Goal: Information Seeking & Learning: Find specific fact

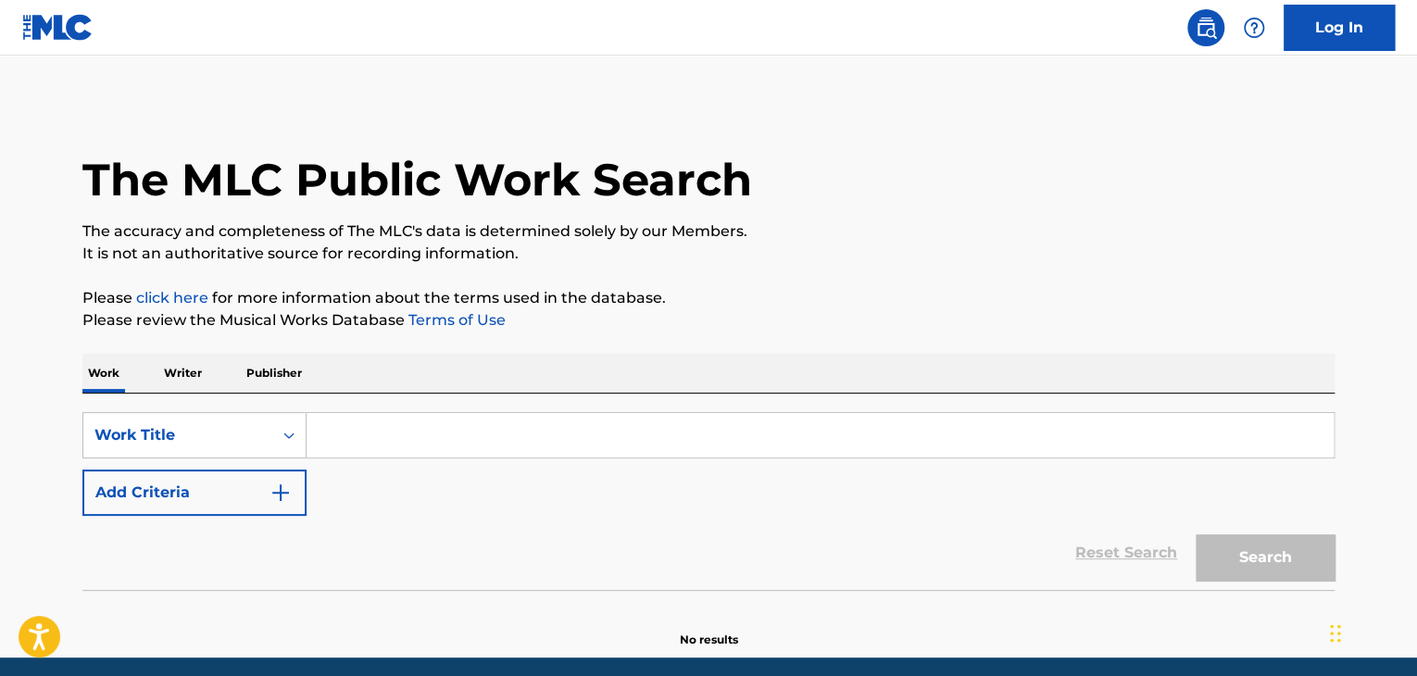
click at [202, 383] on p "Writer" at bounding box center [182, 373] width 49 height 39
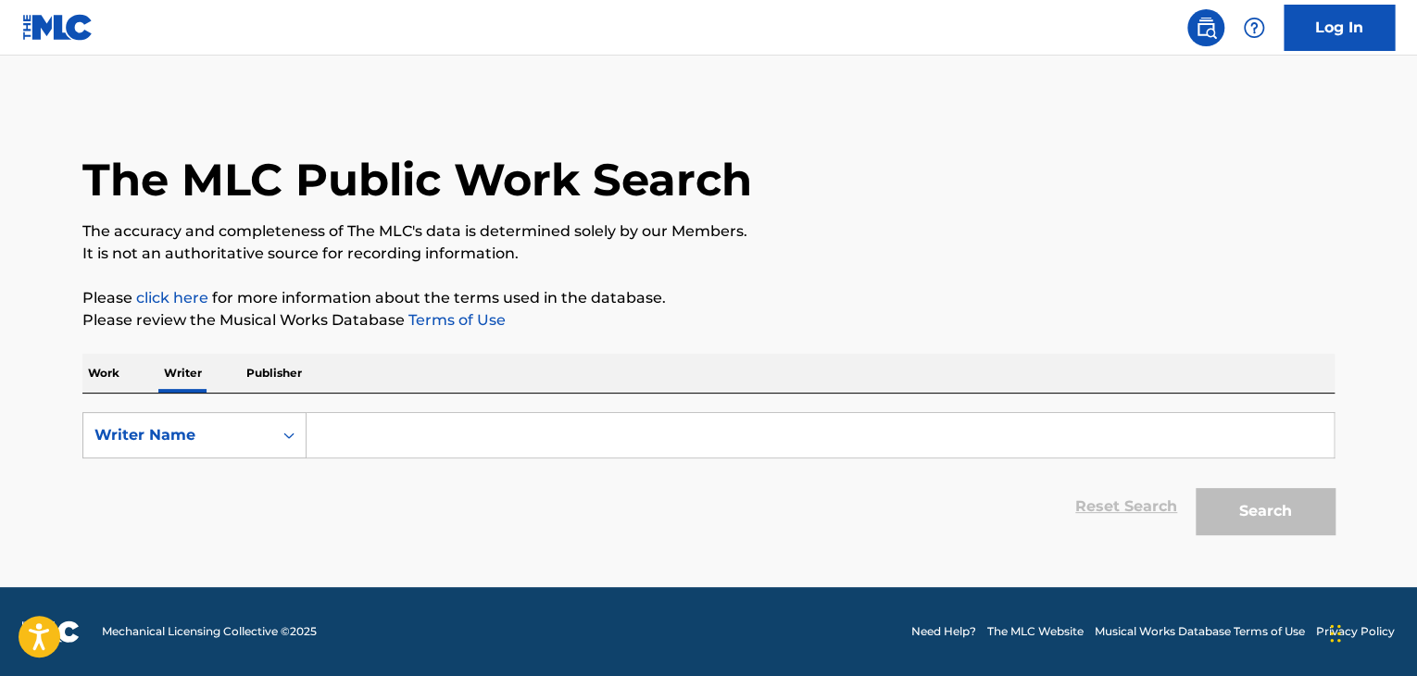
click at [442, 435] on input "Search Form" at bounding box center [819, 435] width 1027 height 44
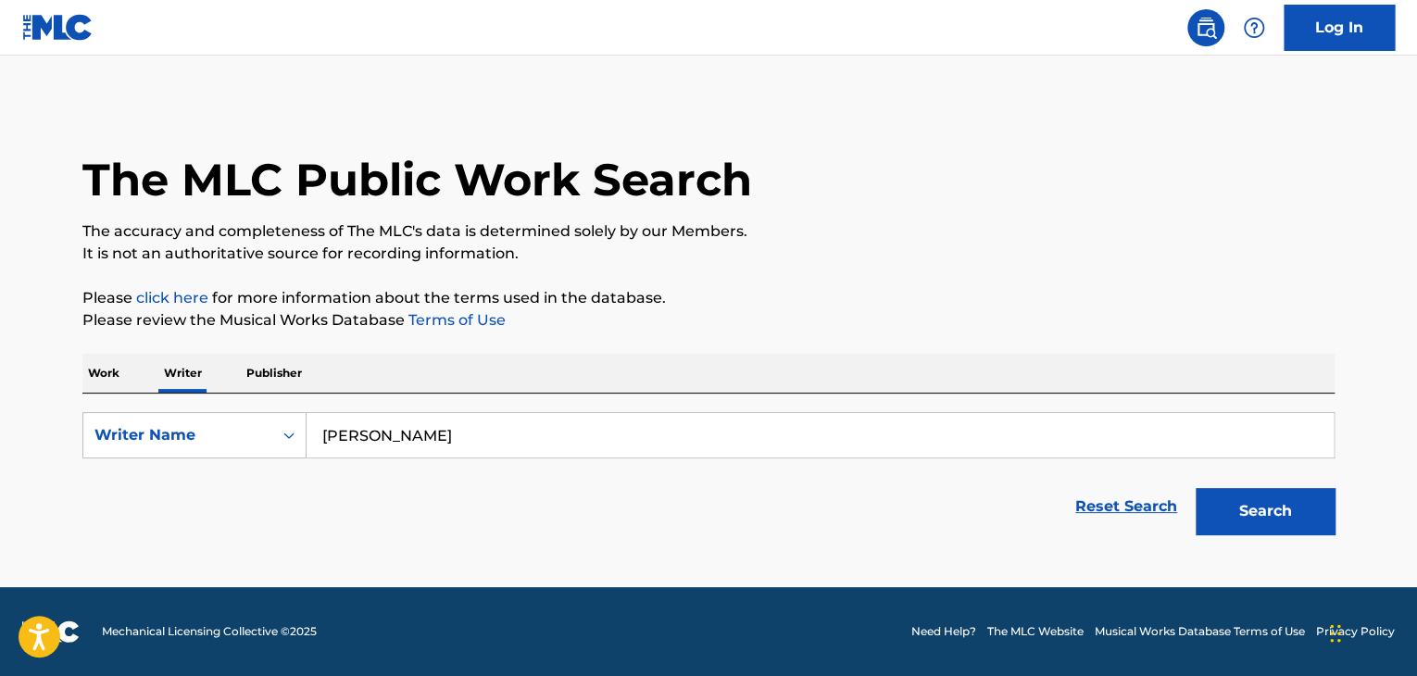
type input "[PERSON_NAME]"
click at [1195, 488] on button "Search" at bounding box center [1264, 511] width 139 height 46
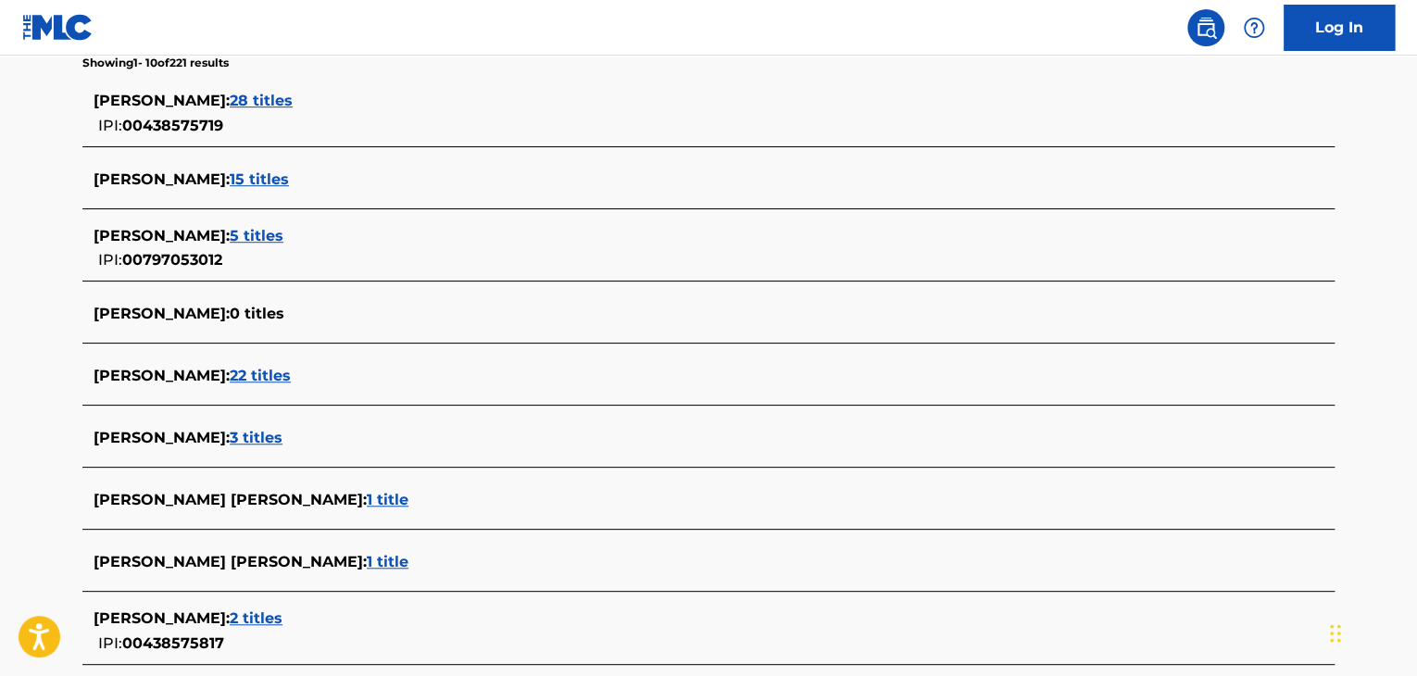
scroll to position [503, 0]
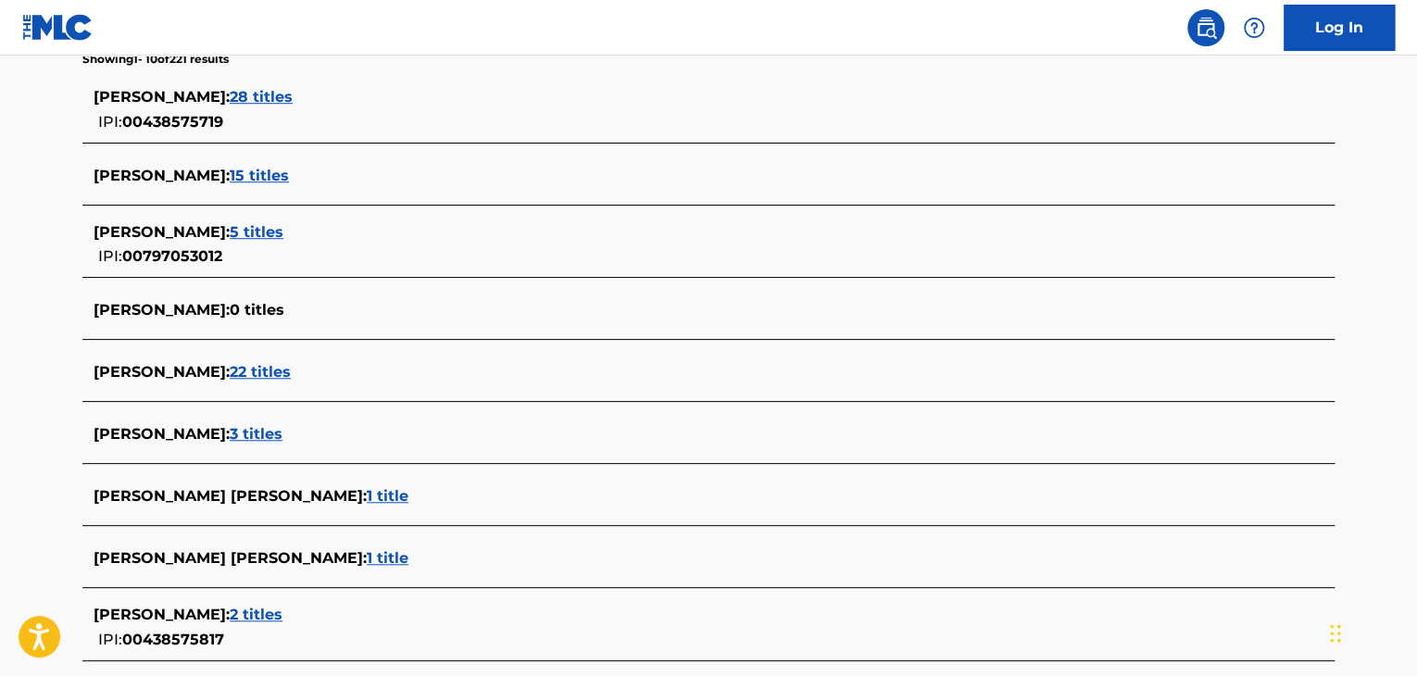
click at [293, 94] on span "28 titles" at bounding box center [261, 97] width 63 height 18
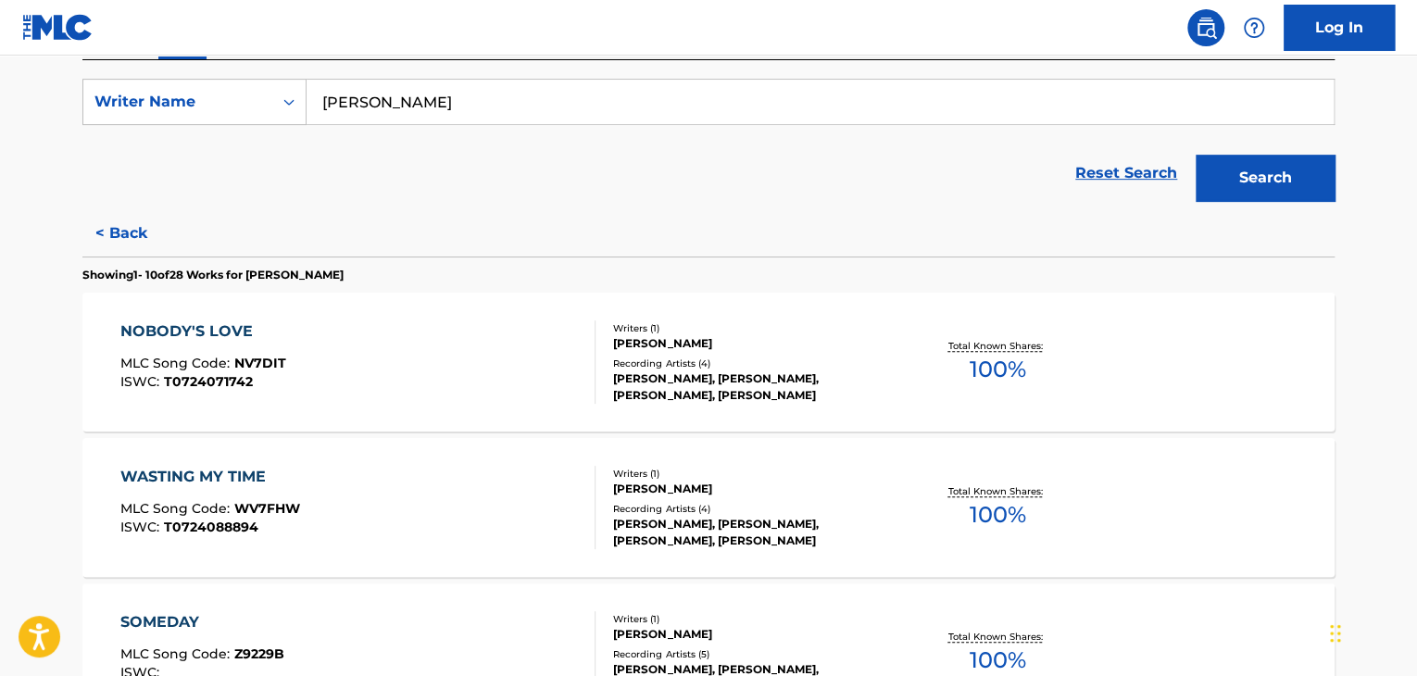
scroll to position [334, 0]
click at [346, 373] on div "NOBODY'S LOVE MLC Song Code : NV7DIT ISWC : T0724071742" at bounding box center [358, 360] width 476 height 83
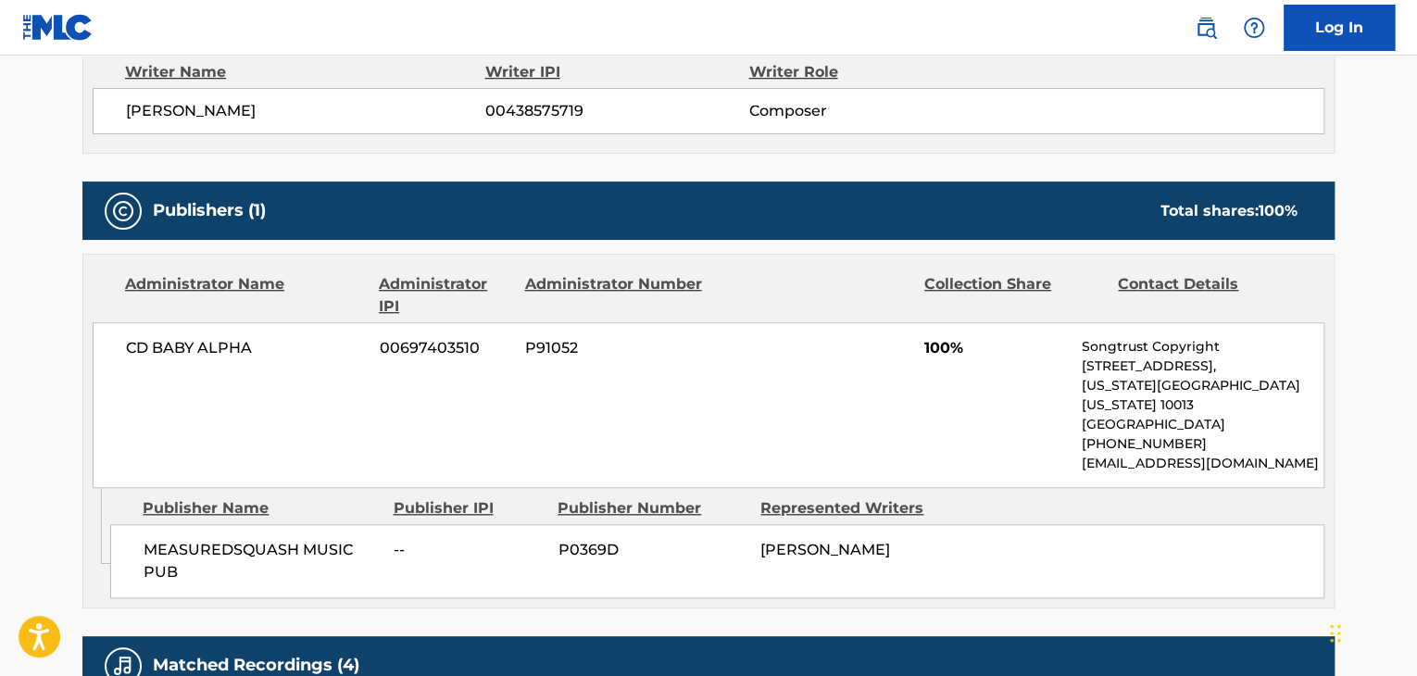
scroll to position [683, 0]
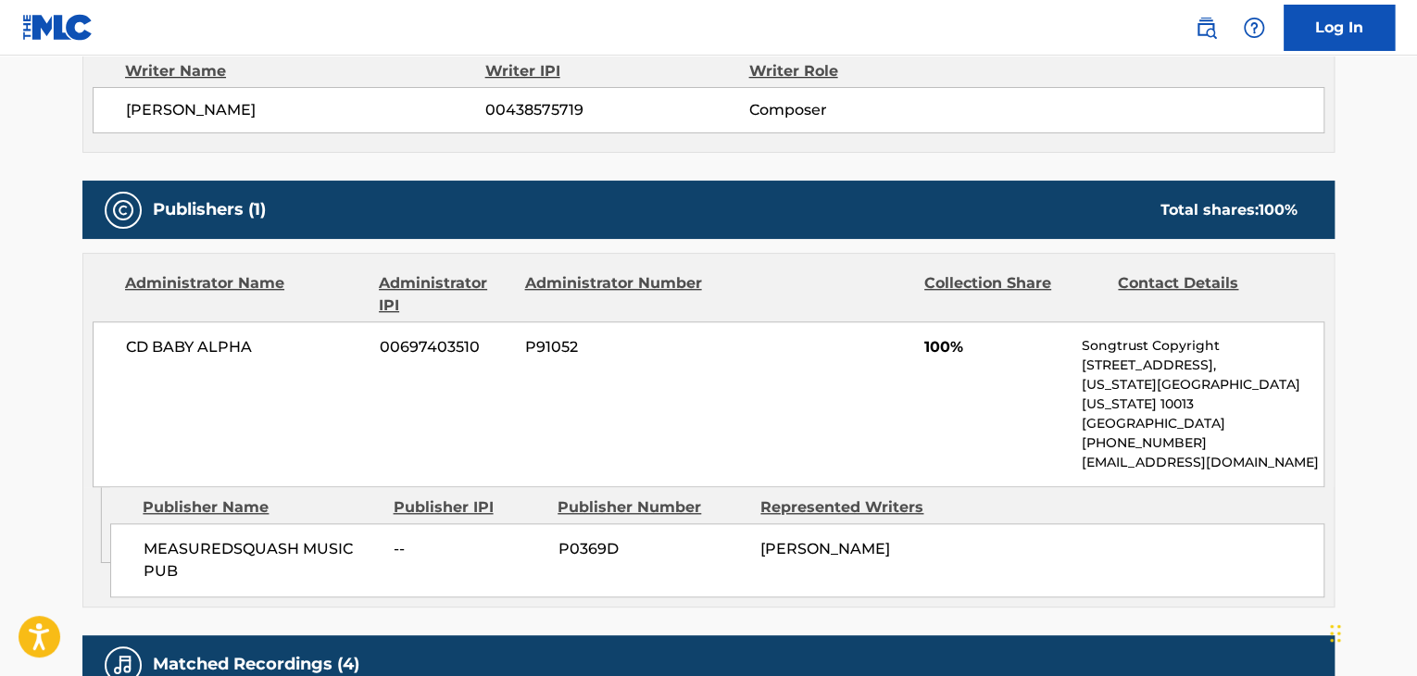
drag, startPoint x: 929, startPoint y: 528, endPoint x: 759, endPoint y: 544, distance: 170.2
click at [759, 544] on div "MEASUREDSQUASH MUSIC PUB -- P0369D [PERSON_NAME]" at bounding box center [717, 560] width 1214 height 74
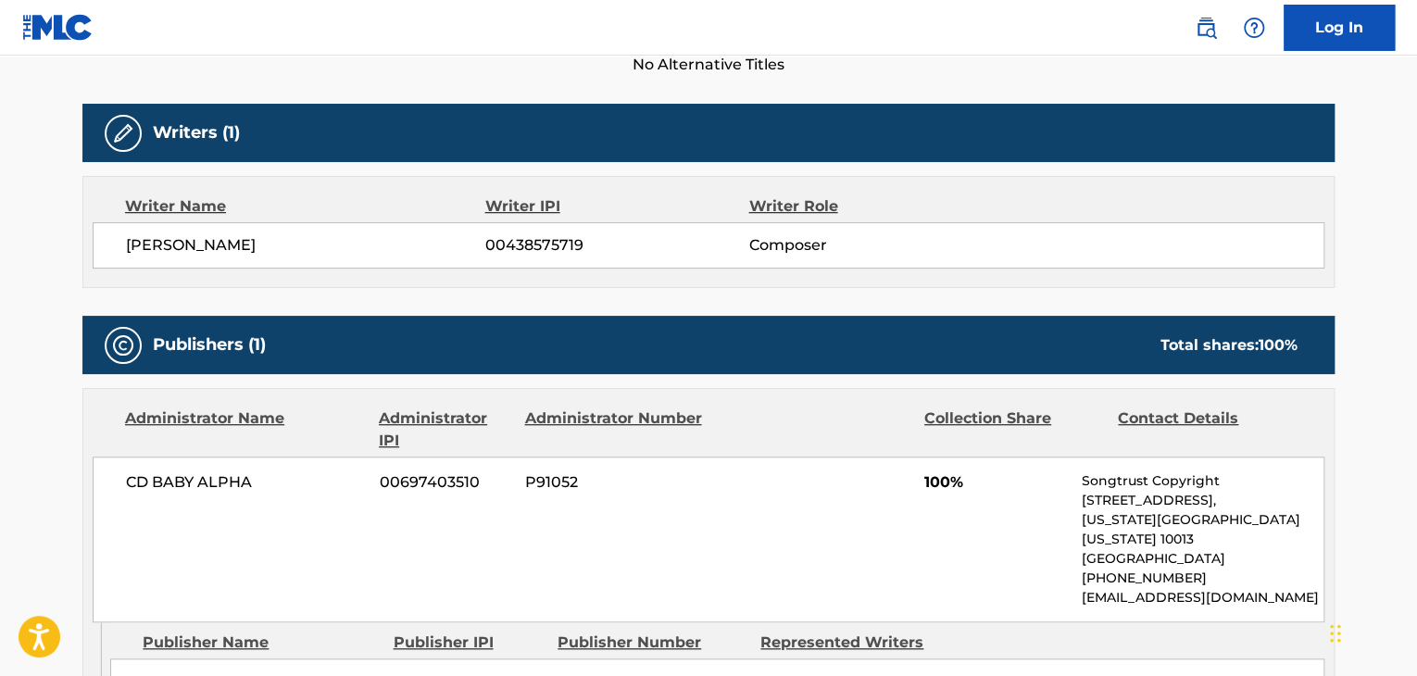
scroll to position [541, 0]
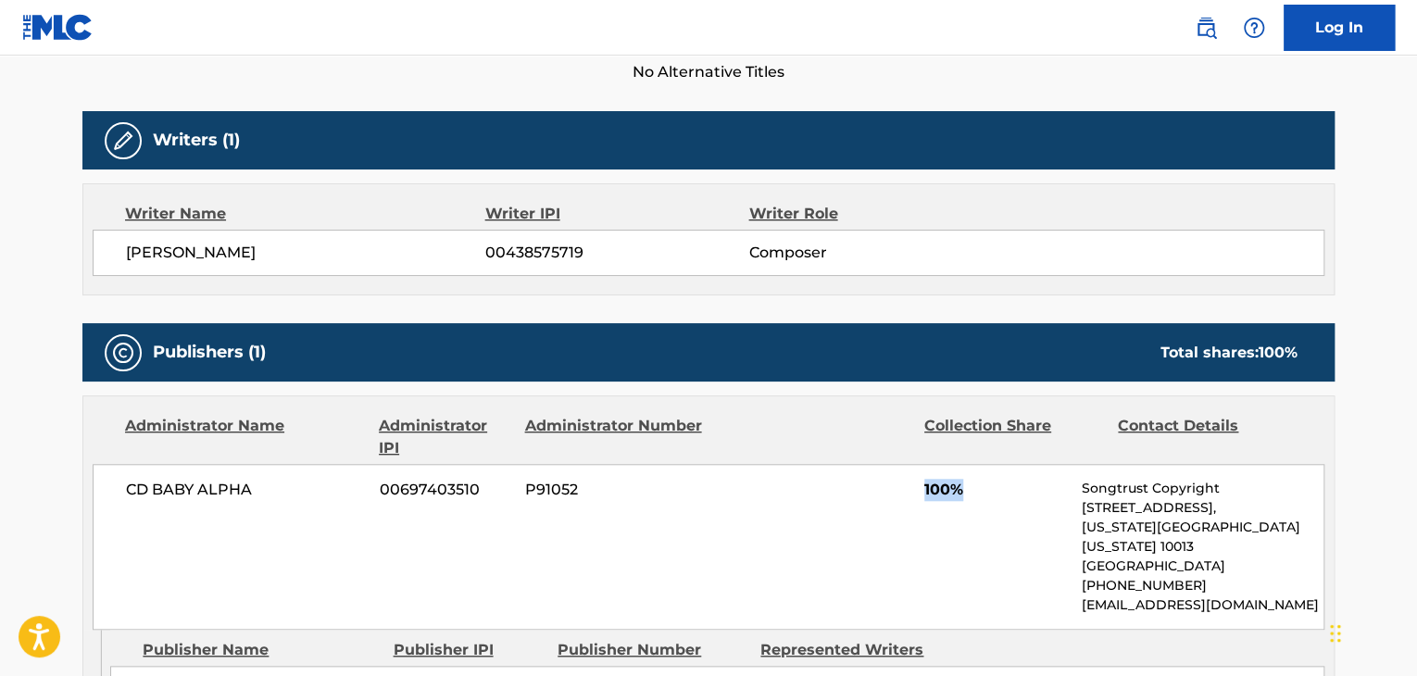
drag, startPoint x: 969, startPoint y: 495, endPoint x: 908, endPoint y: 485, distance: 61.0
click at [908, 485] on div "CD BABY ALPHA 00697403510 P91052 100% Songtrust Copyright [STREET_ADDRESS][US_S…" at bounding box center [709, 547] width 1232 height 166
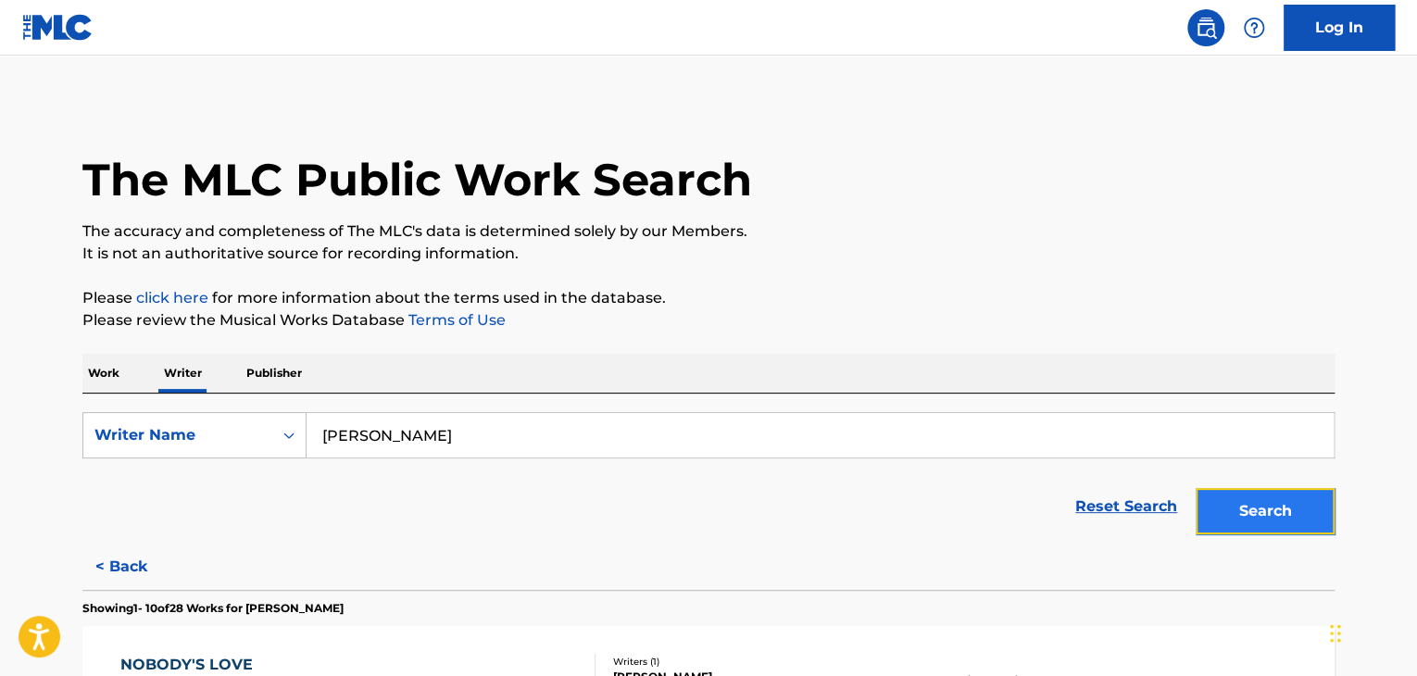
click at [1248, 513] on button "Search" at bounding box center [1264, 511] width 139 height 46
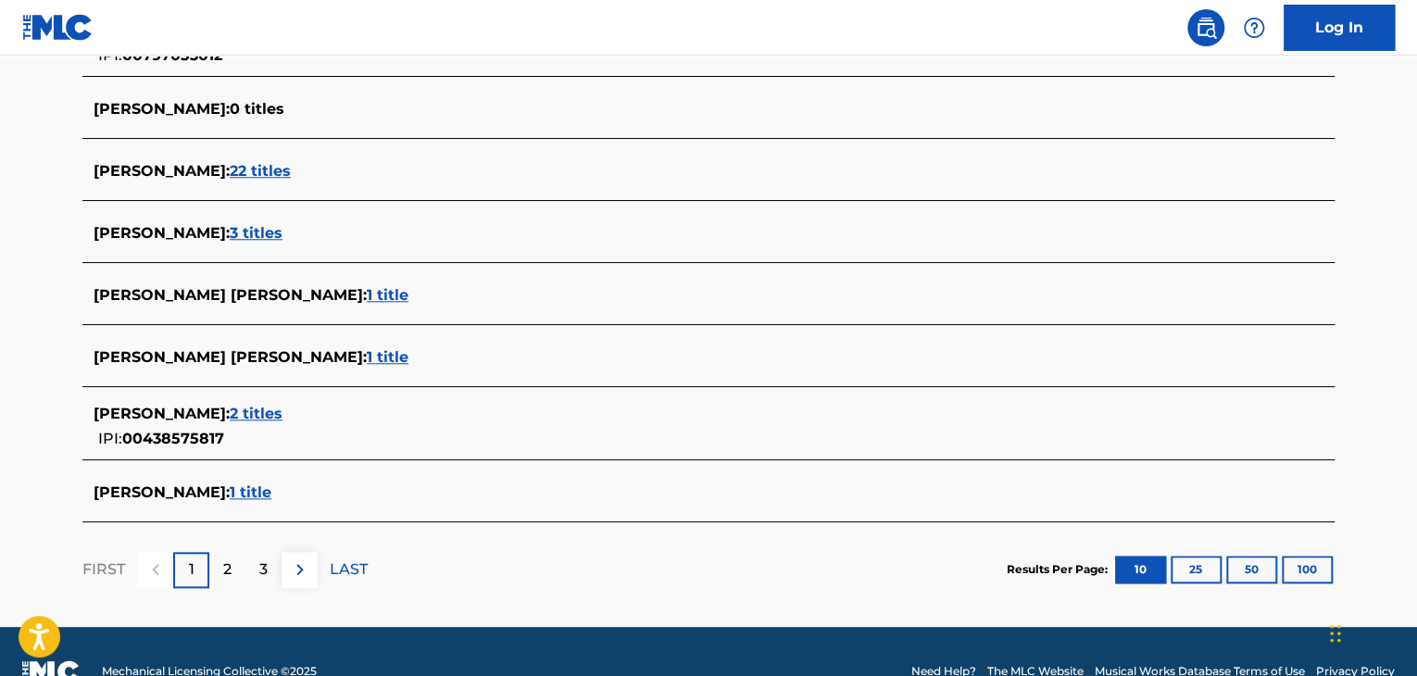
scroll to position [708, 0]
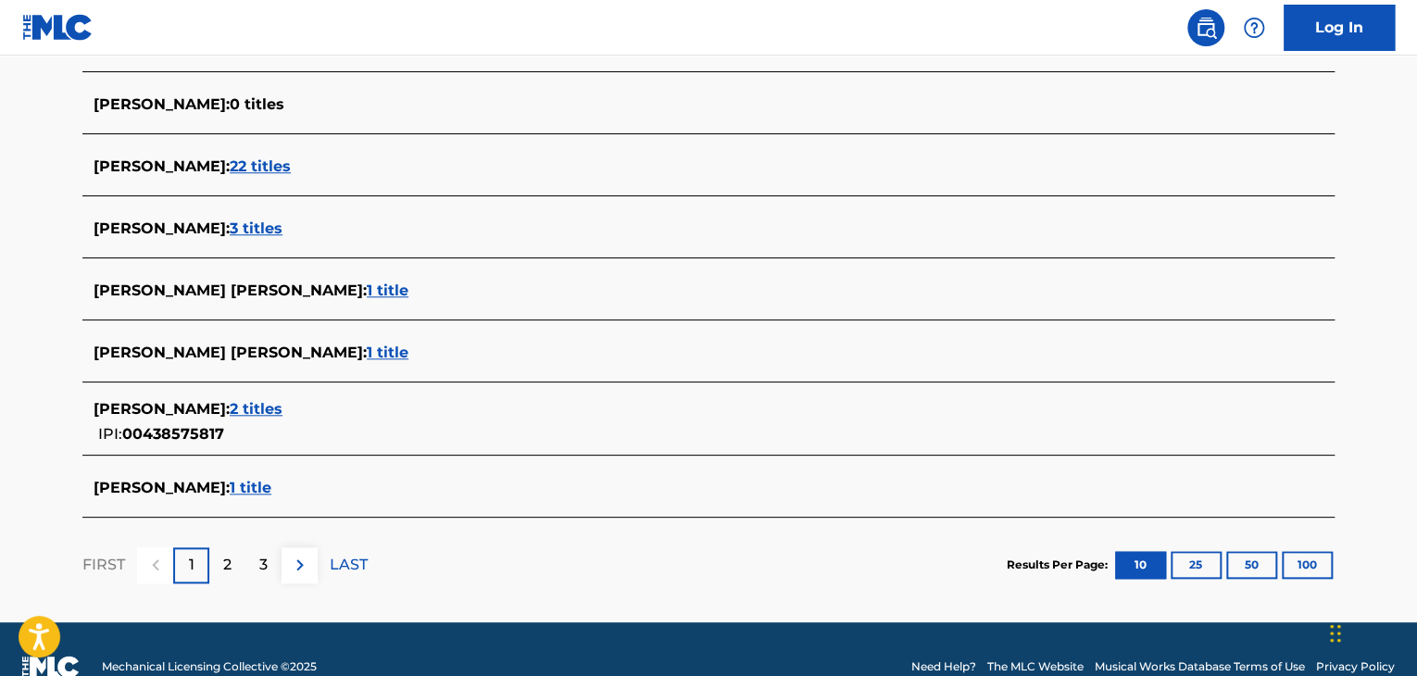
click at [250, 414] on span "2 titles" at bounding box center [256, 409] width 53 height 18
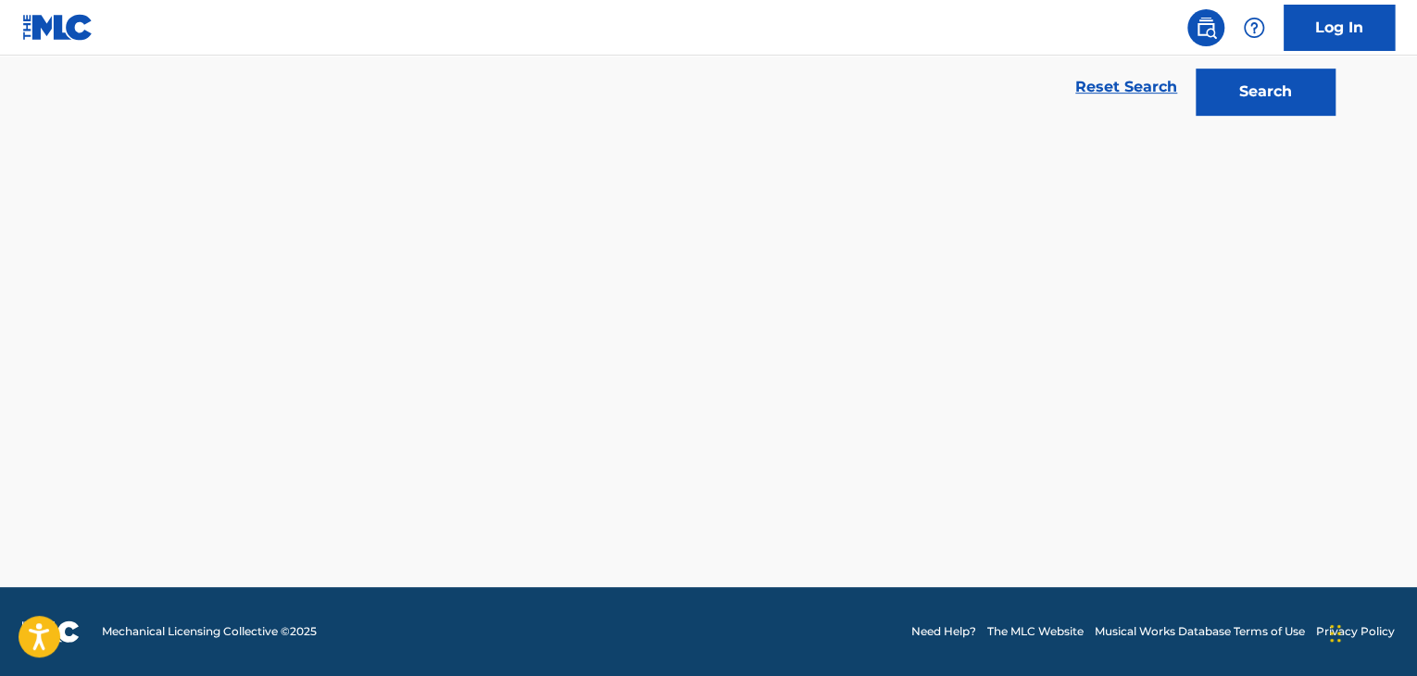
scroll to position [419, 0]
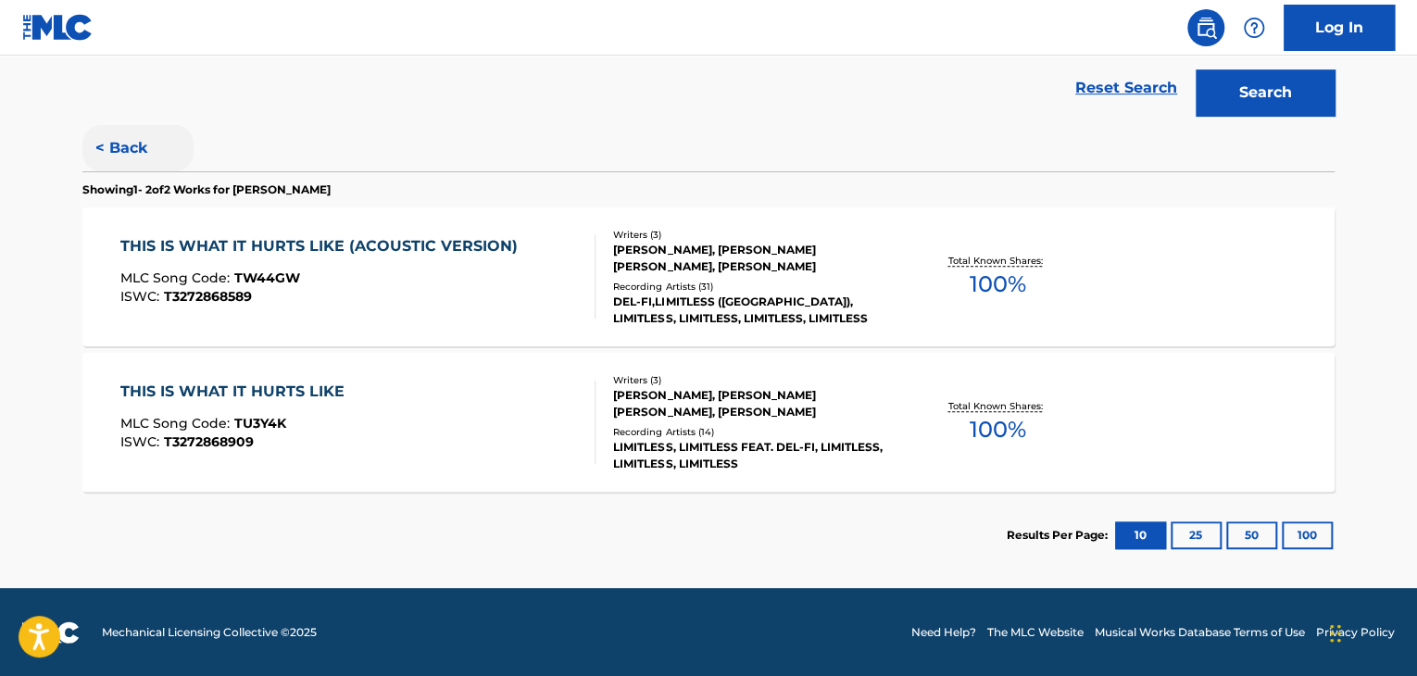
click at [120, 148] on button "< Back" at bounding box center [137, 148] width 111 height 46
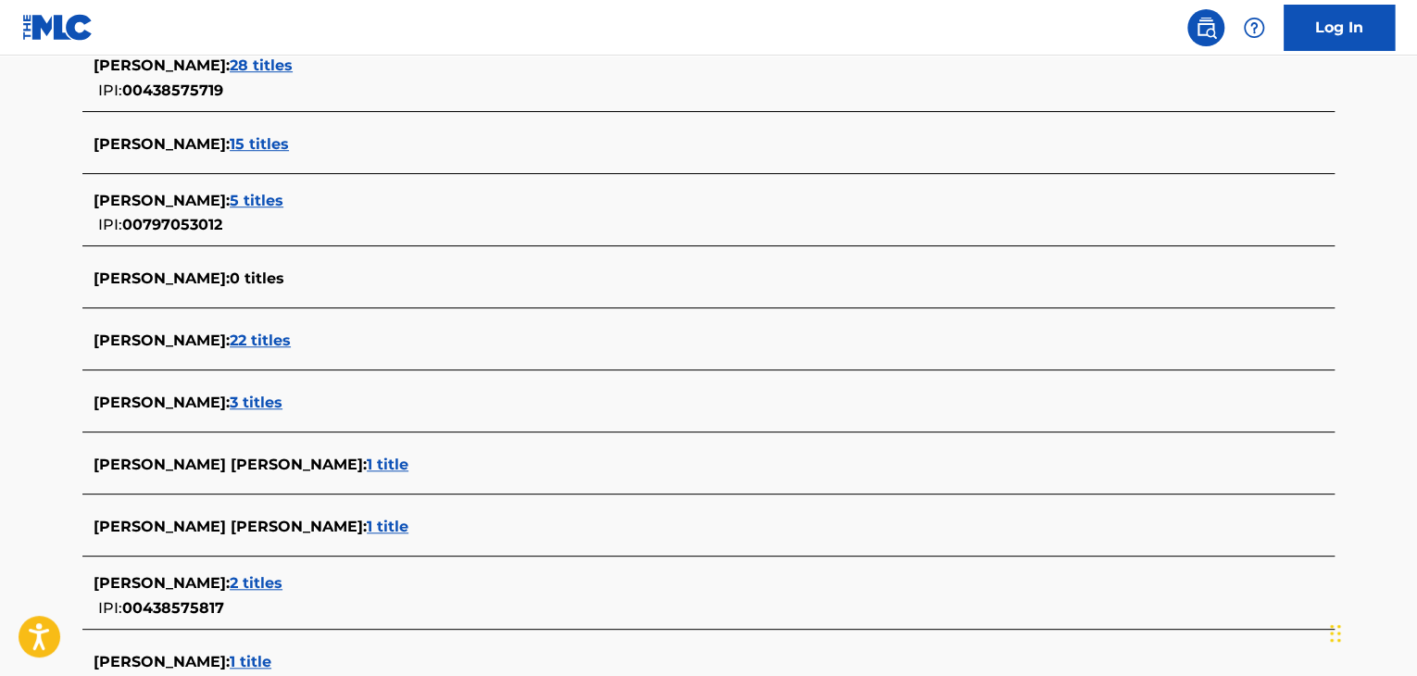
scroll to position [0, 0]
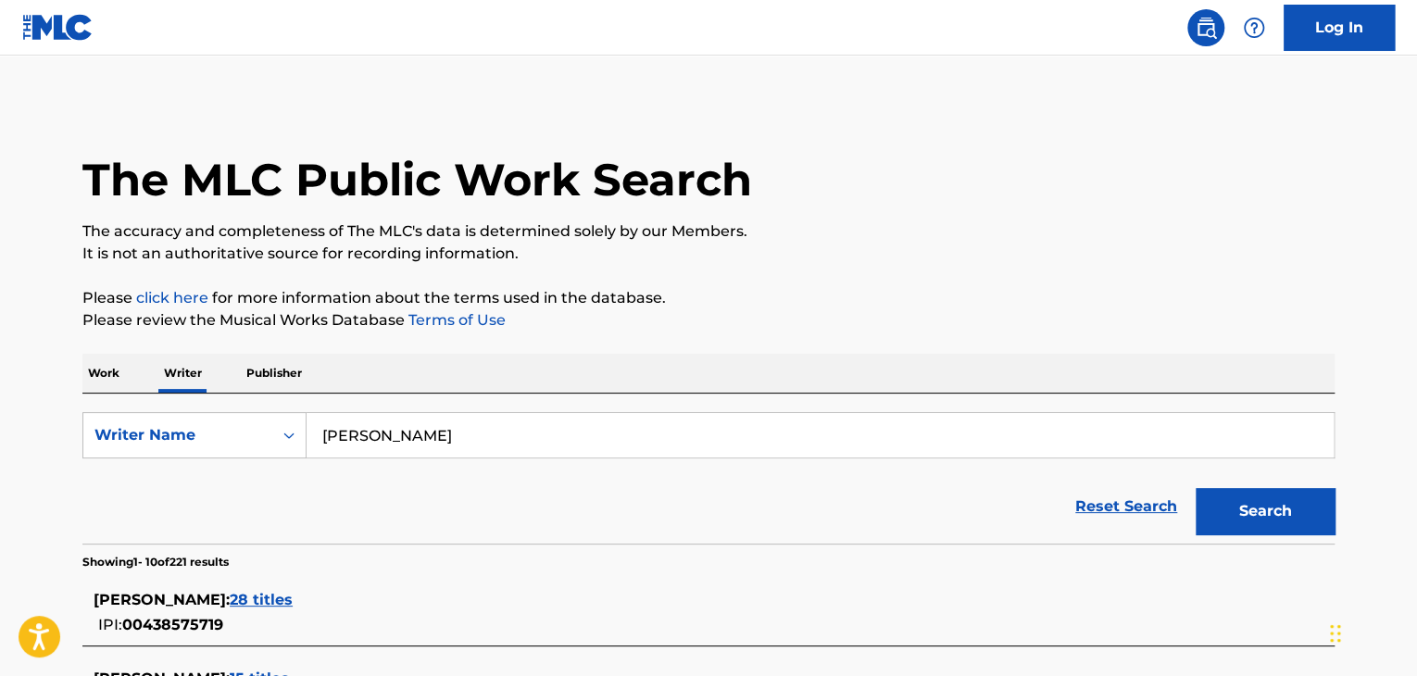
click at [367, 451] on input "[PERSON_NAME]" at bounding box center [819, 435] width 1027 height 44
type input "[PERSON_NAME]"
click at [1195, 488] on button "Search" at bounding box center [1264, 511] width 139 height 46
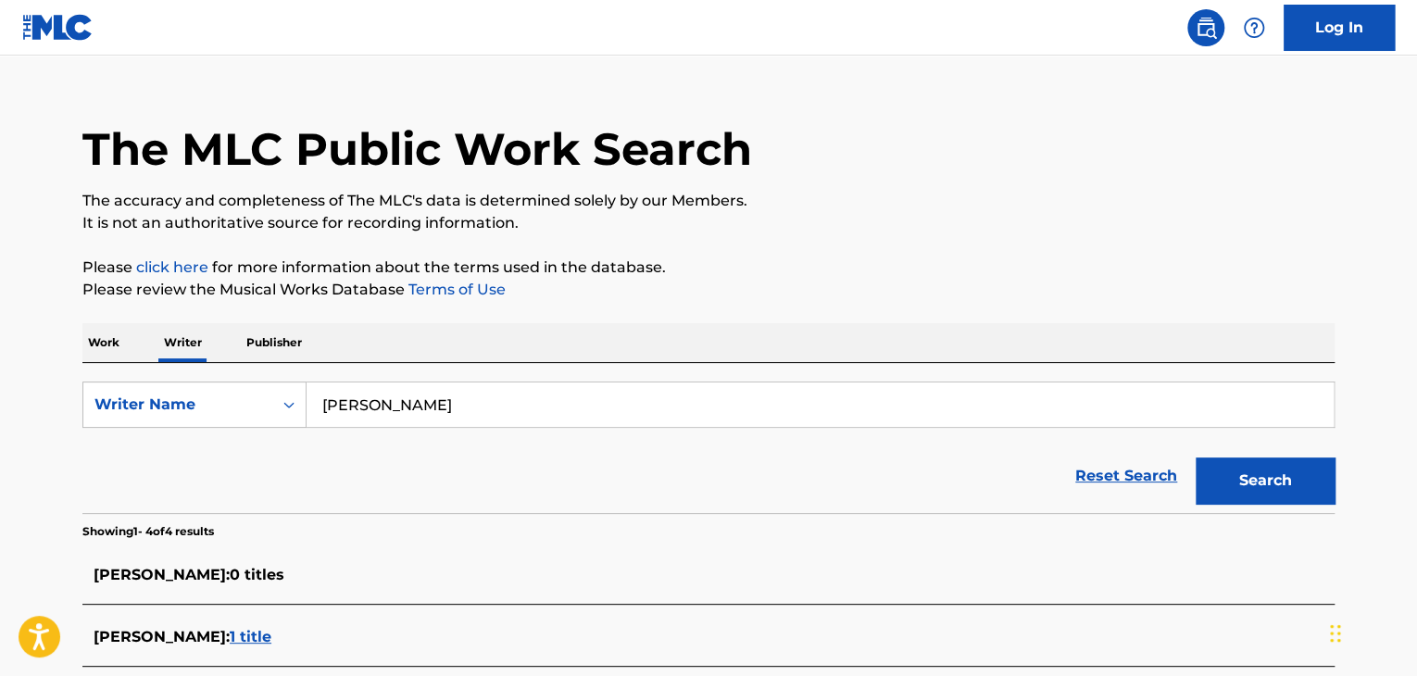
scroll to position [17, 0]
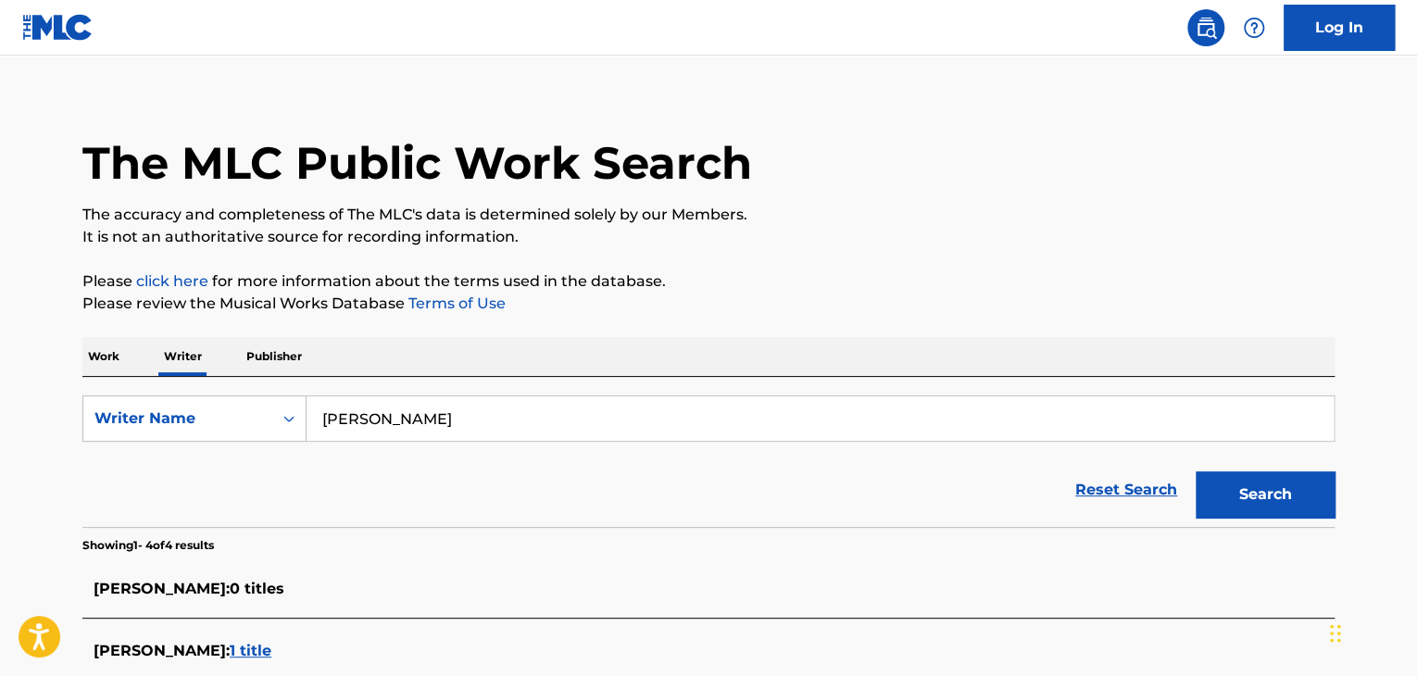
click at [98, 353] on p "Work" at bounding box center [103, 356] width 43 height 39
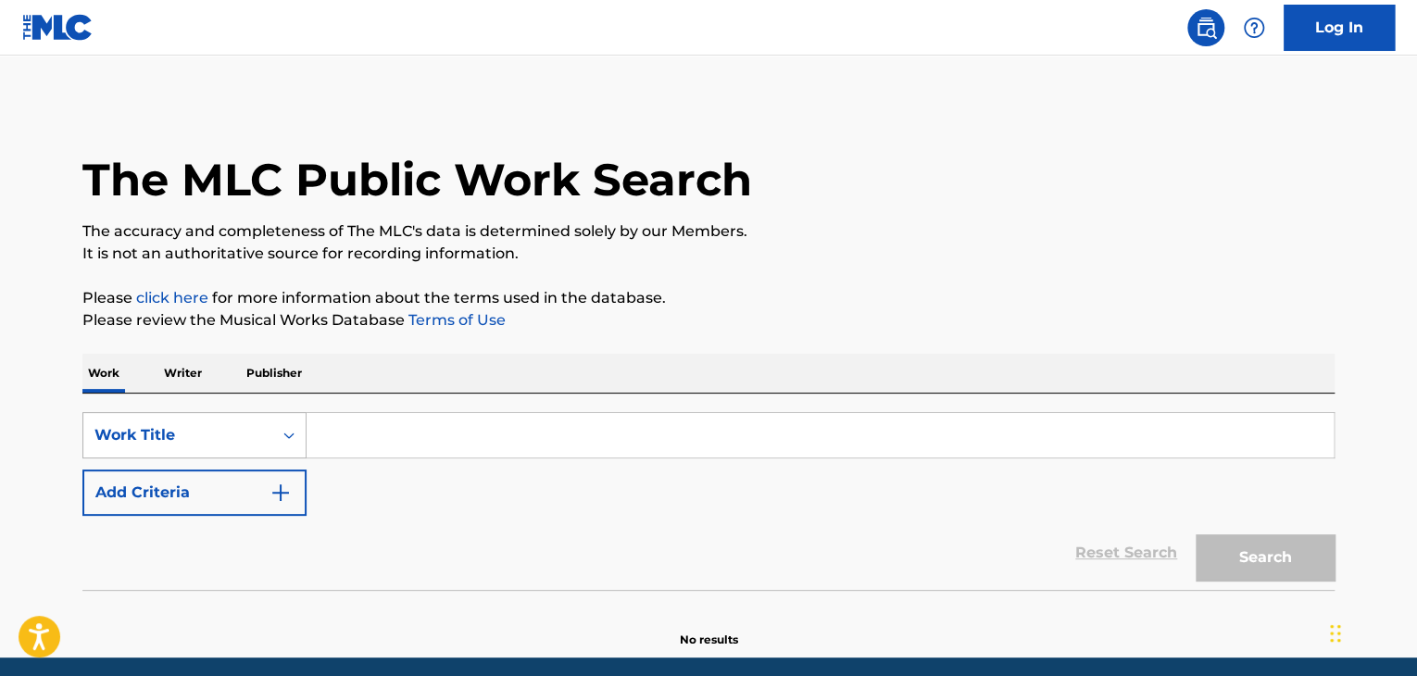
click at [266, 418] on div "Work Title" at bounding box center [177, 435] width 189 height 35
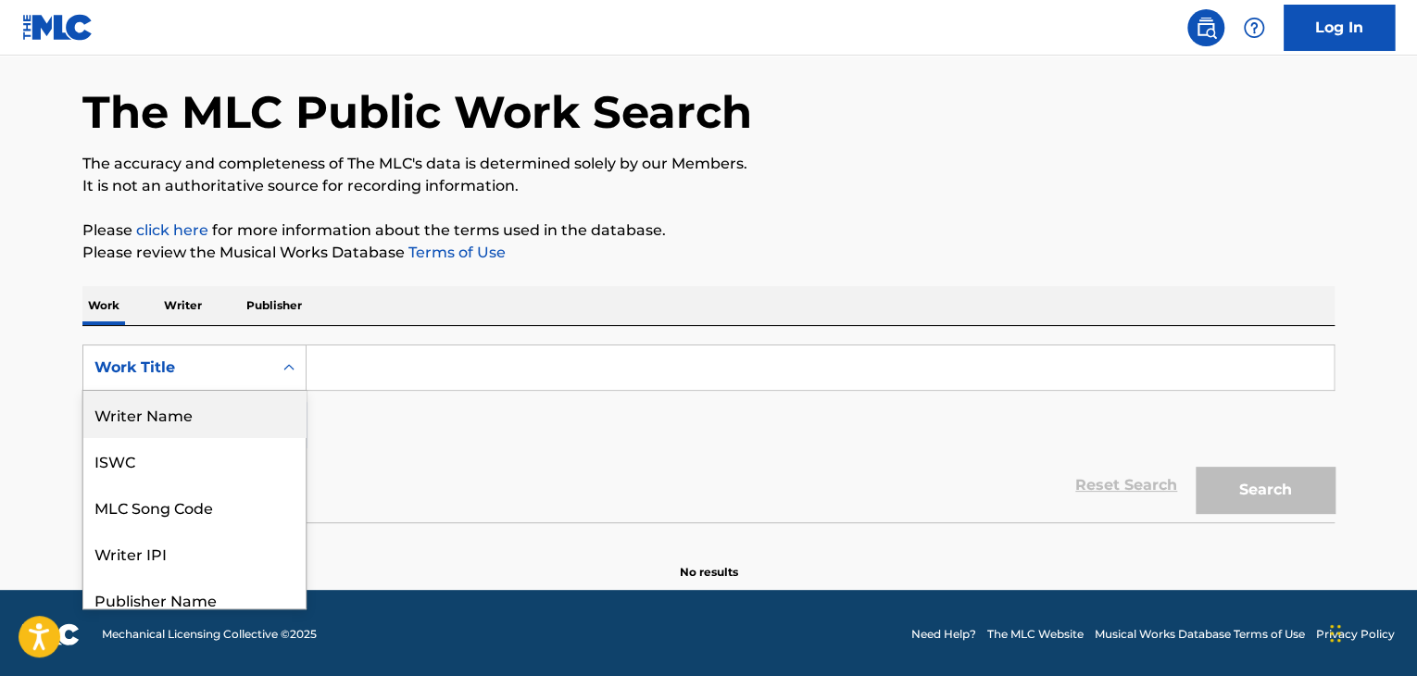
click at [219, 424] on div "Writer Name" at bounding box center [194, 414] width 222 height 46
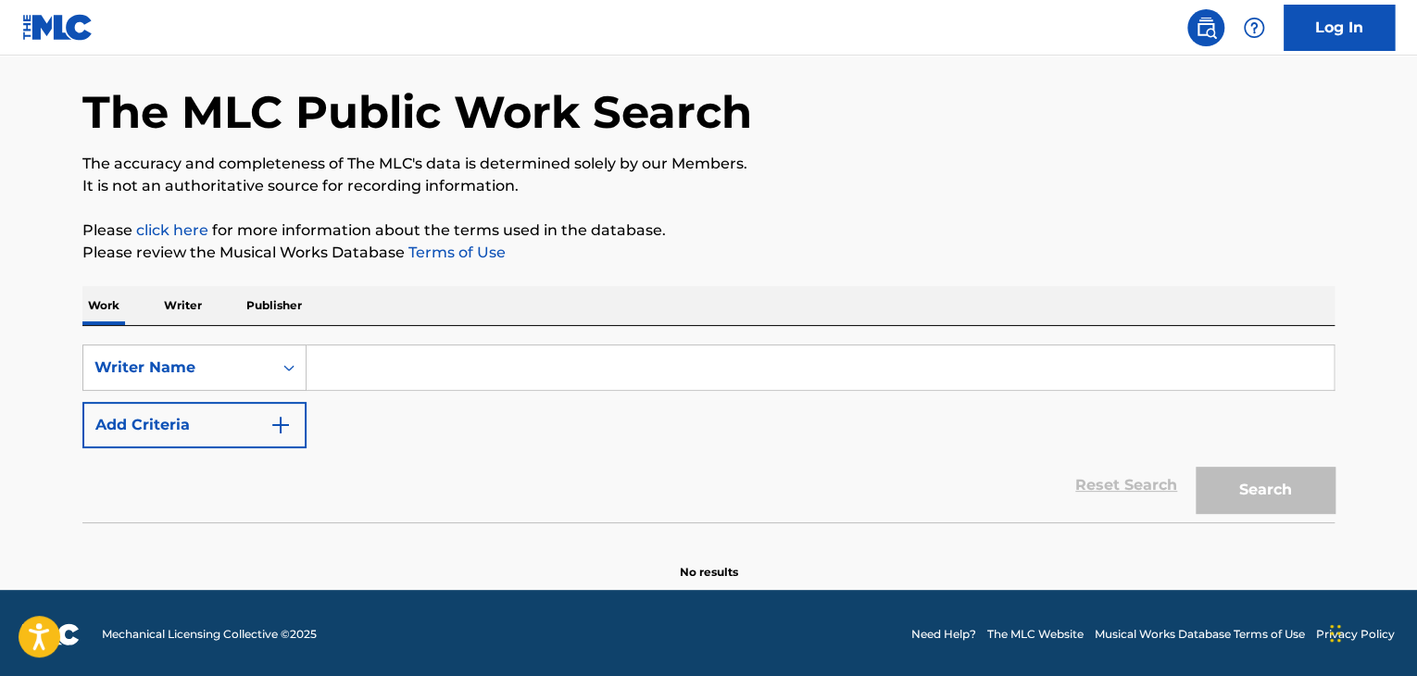
click at [351, 357] on input "Search Form" at bounding box center [819, 367] width 1027 height 44
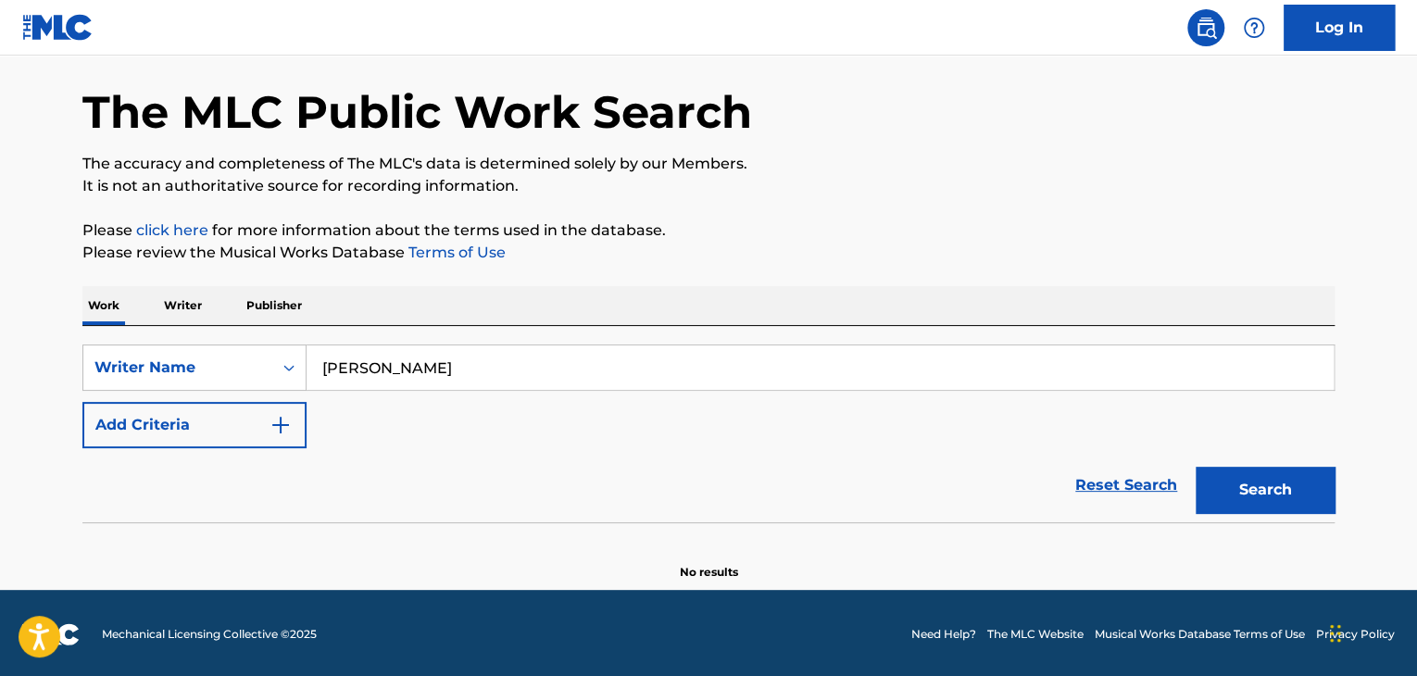
type input "[PERSON_NAME]"
click at [203, 412] on button "Add Criteria" at bounding box center [194, 425] width 224 height 46
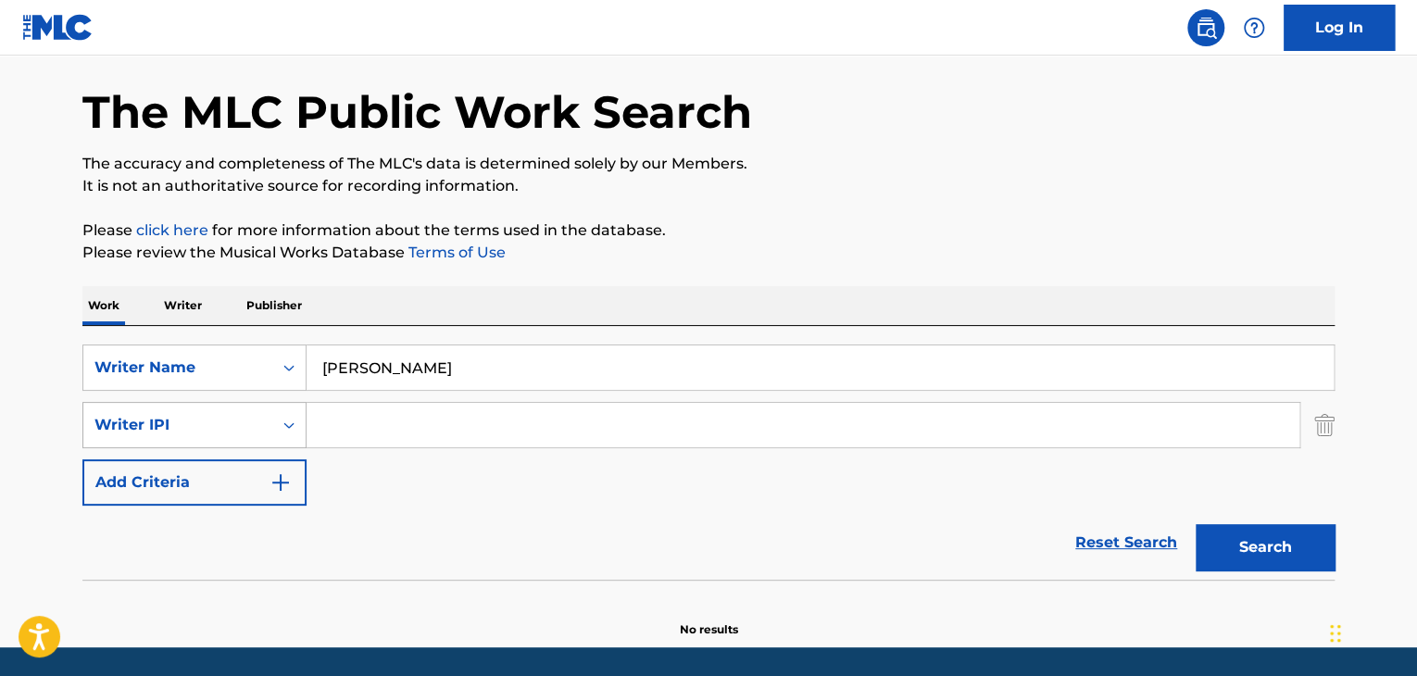
click at [200, 437] on div "Writer IPI" at bounding box center [177, 424] width 189 height 35
click at [231, 440] on div "Writer IPI" at bounding box center [177, 424] width 189 height 35
click at [272, 366] on div "Search Form" at bounding box center [288, 367] width 33 height 44
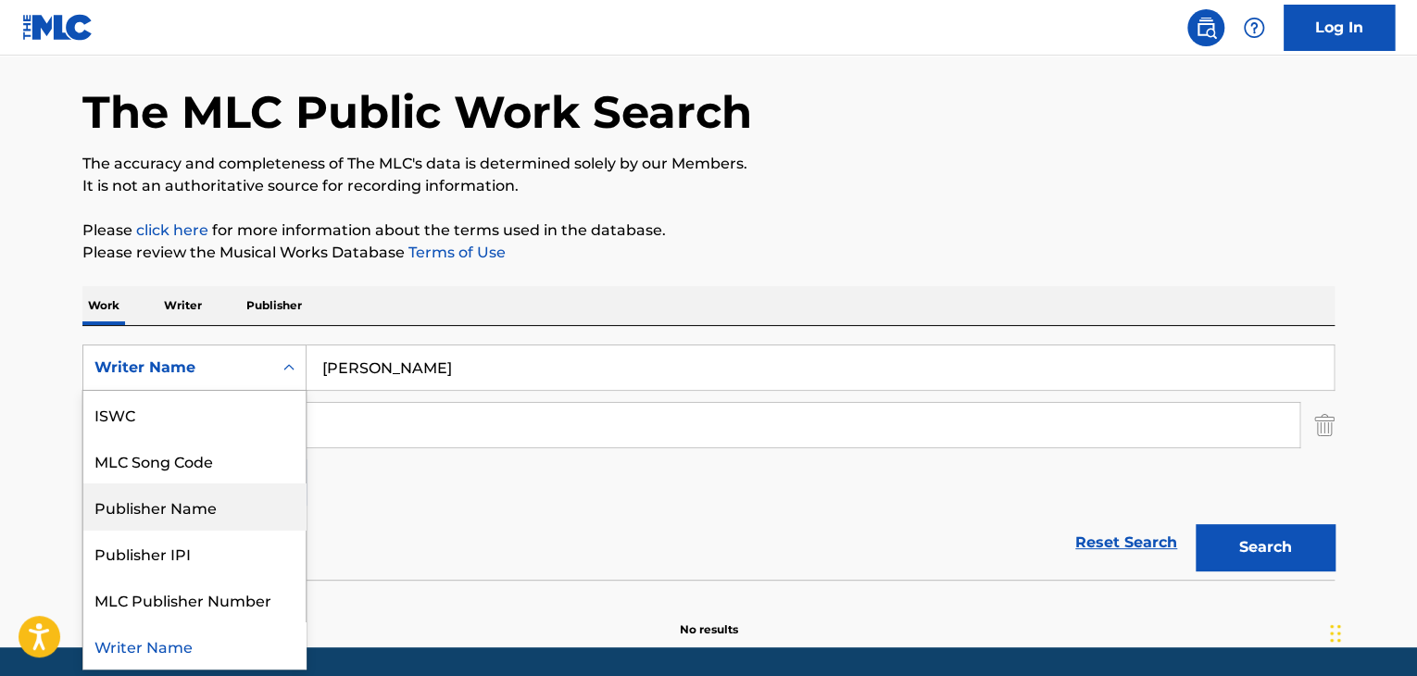
scroll to position [46, 0]
